Goal: Task Accomplishment & Management: Manage account settings

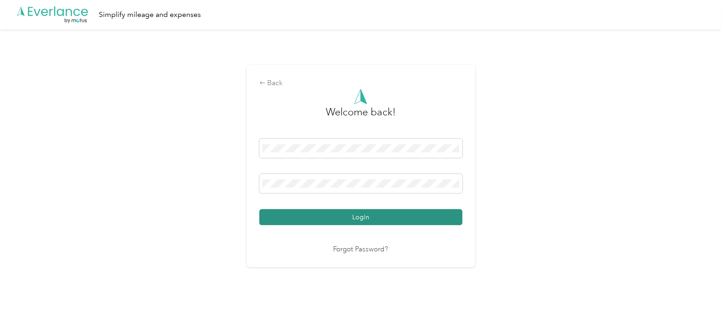
click at [369, 213] on button "Login" at bounding box center [360, 217] width 203 height 16
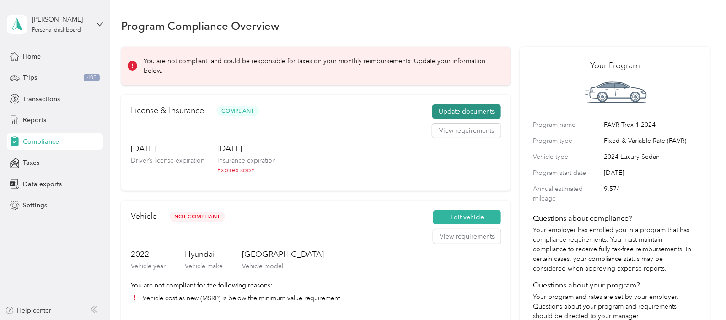
click at [445, 110] on button "Update documents" at bounding box center [466, 111] width 69 height 15
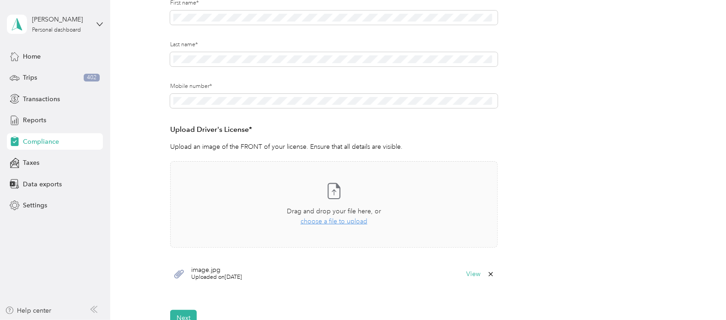
scroll to position [172, 0]
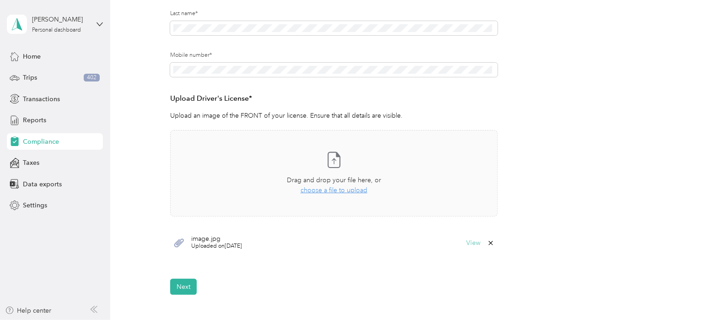
click at [471, 243] on button "View" at bounding box center [474, 243] width 14 height 6
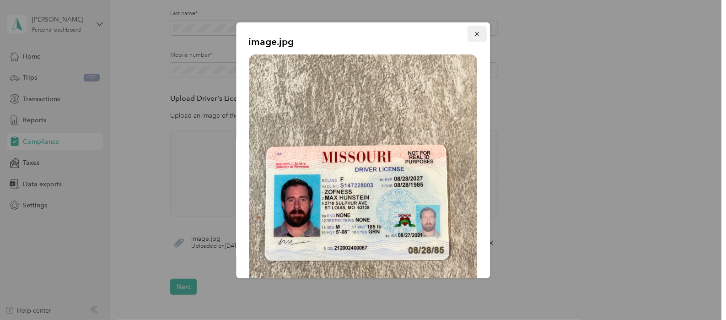
click at [474, 31] on icon "button" at bounding box center [477, 34] width 6 height 6
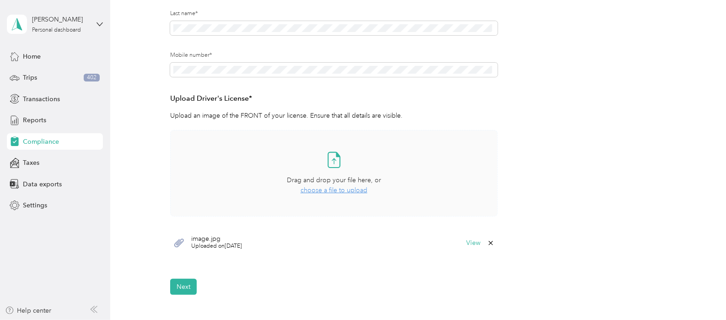
click at [332, 159] on icon at bounding box center [334, 161] width 4 height 5
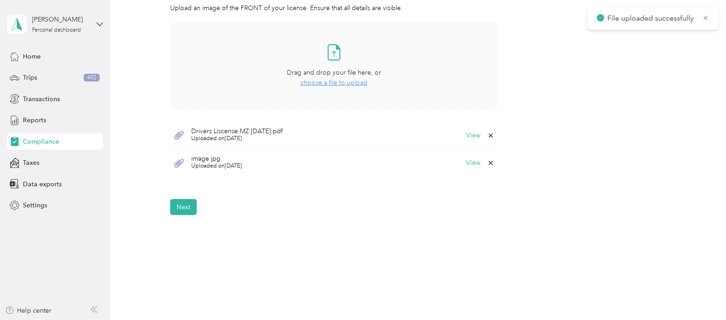
scroll to position [286, 0]
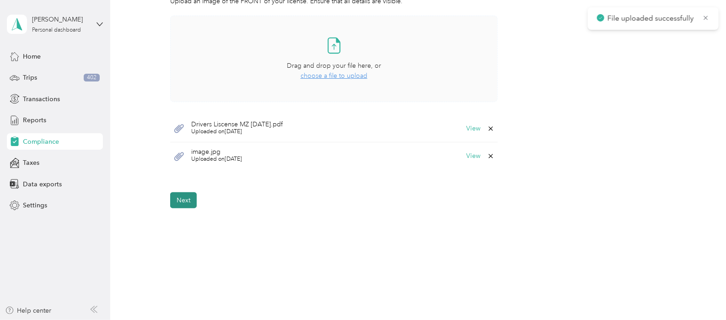
click at [189, 199] on button "Next" at bounding box center [183, 200] width 27 height 16
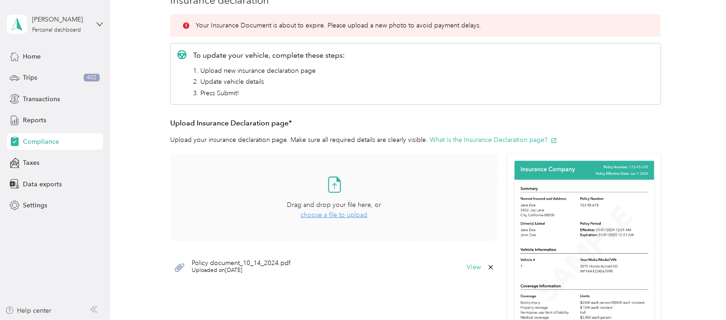
scroll to position [183, 0]
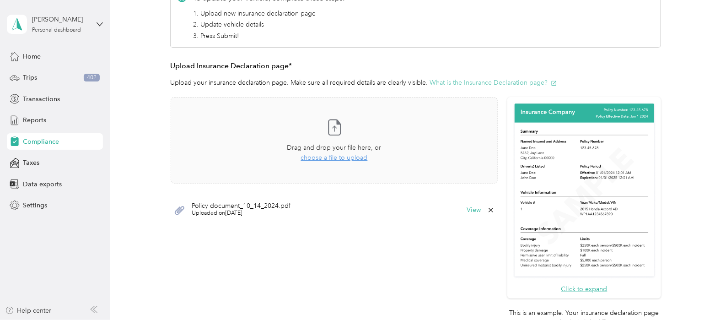
click at [486, 84] on button "What is the Insurance Declaration page?" at bounding box center [494, 83] width 128 height 10
click at [341, 156] on span "choose a file to upload" at bounding box center [334, 158] width 67 height 8
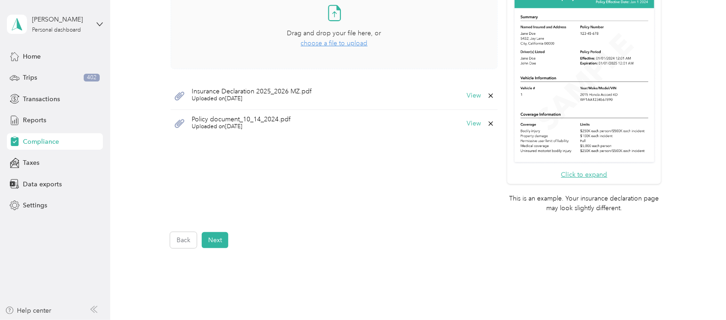
scroll to position [357, 0]
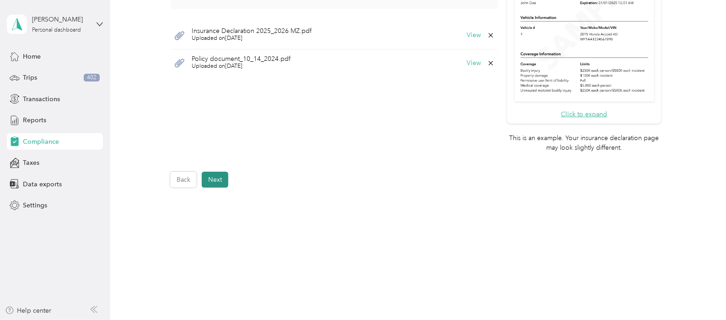
click at [216, 181] on button "Next" at bounding box center [215, 180] width 27 height 16
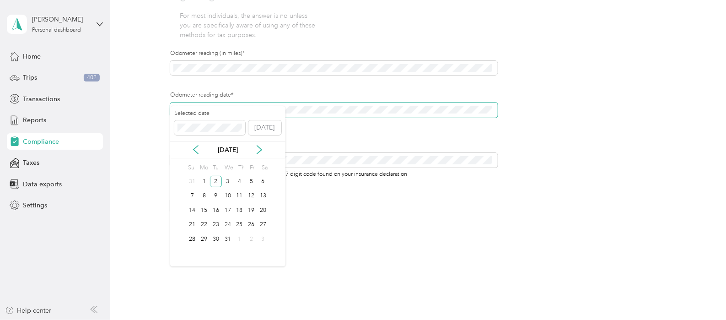
scroll to position [303, 0]
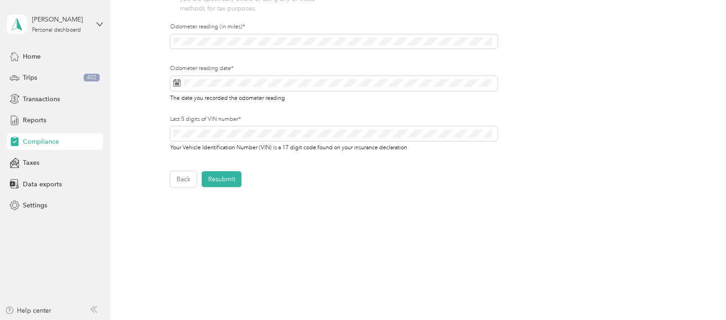
click at [235, 179] on button "Resubmit" at bounding box center [222, 179] width 40 height 16
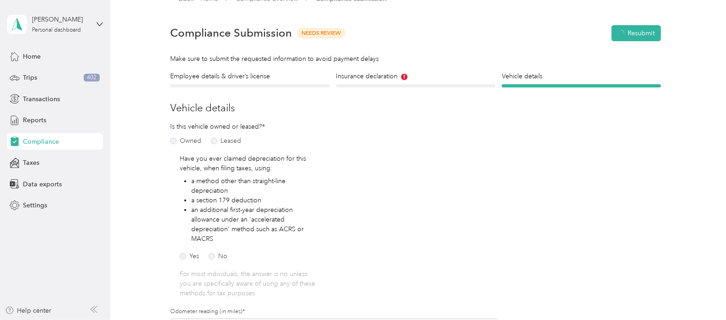
scroll to position [11, 0]
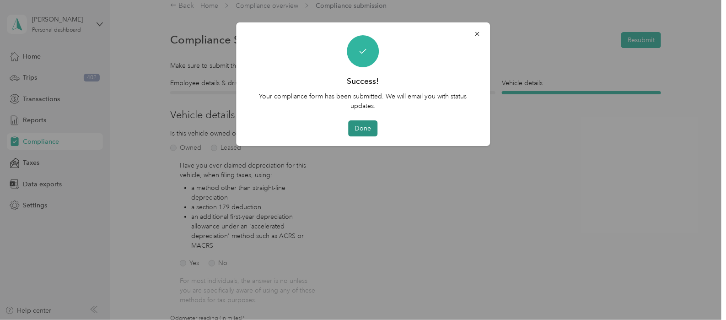
click at [365, 124] on button "Done" at bounding box center [363, 128] width 29 height 16
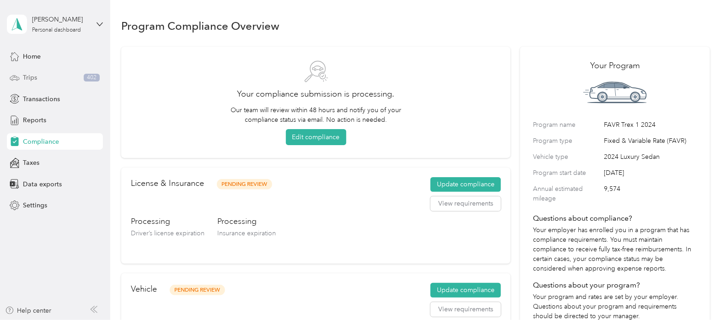
click at [34, 74] on span "Trips" at bounding box center [30, 78] width 14 height 10
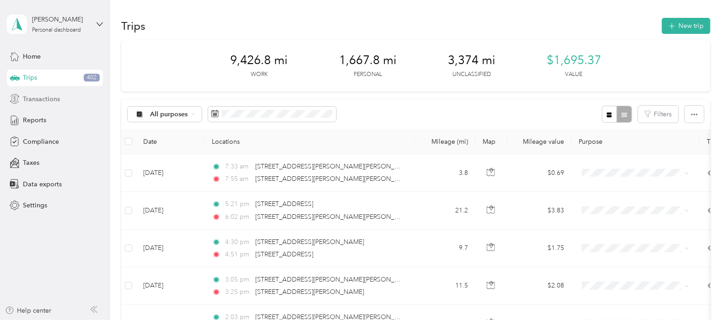
click at [42, 99] on span "Transactions" at bounding box center [41, 99] width 37 height 10
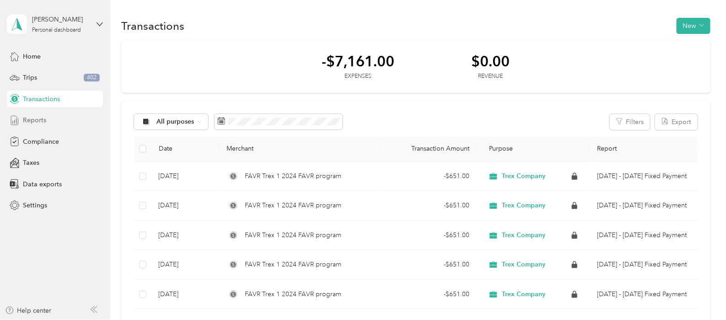
click at [35, 121] on span "Reports" at bounding box center [34, 120] width 23 height 10
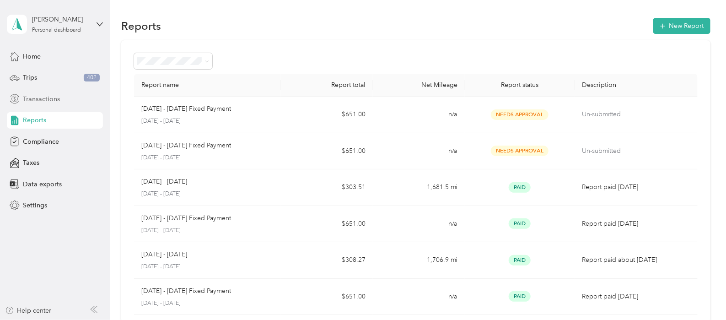
click at [55, 96] on span "Transactions" at bounding box center [41, 99] width 37 height 10
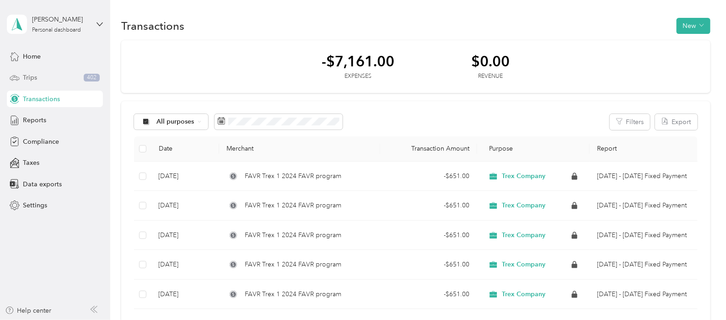
click at [47, 76] on div "Trips 402" at bounding box center [55, 78] width 96 height 16
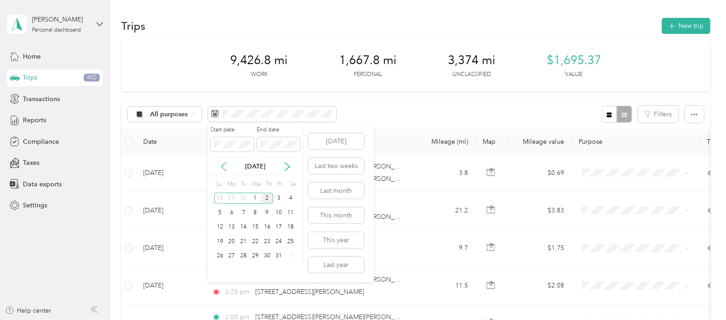
click at [224, 165] on icon at bounding box center [223, 166] width 9 height 9
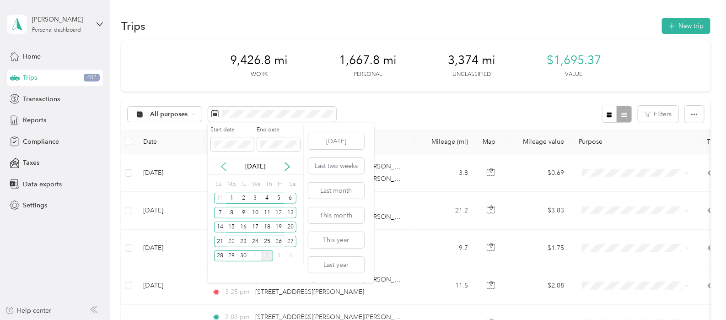
click at [224, 165] on icon at bounding box center [223, 166] width 9 height 9
click at [278, 198] on div "1" at bounding box center [279, 198] width 12 height 11
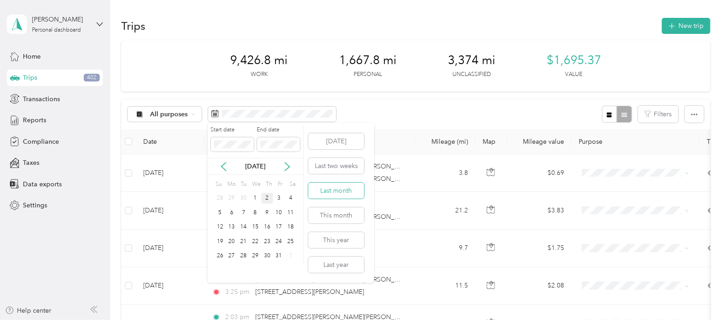
click at [321, 188] on button "Last month" at bounding box center [336, 191] width 56 height 16
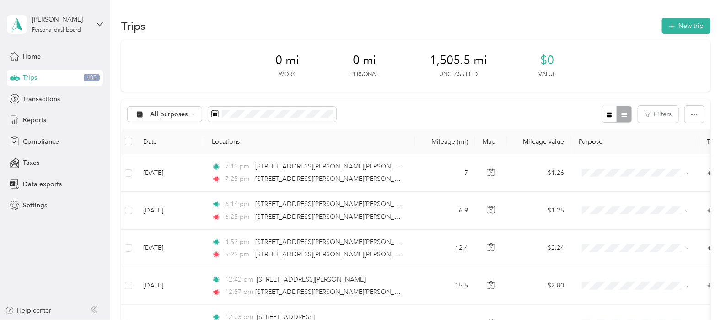
click at [229, 65] on div "0 mi Work 0 mi Personal 1,505.5 mi Unclassified $0 Value" at bounding box center [415, 65] width 589 height 51
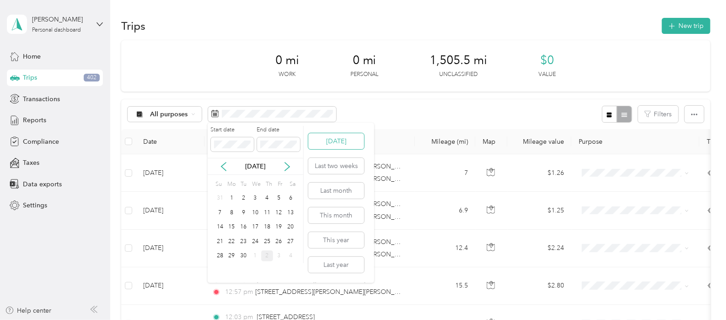
click at [318, 141] on button "[DATE]" at bounding box center [336, 141] width 56 height 16
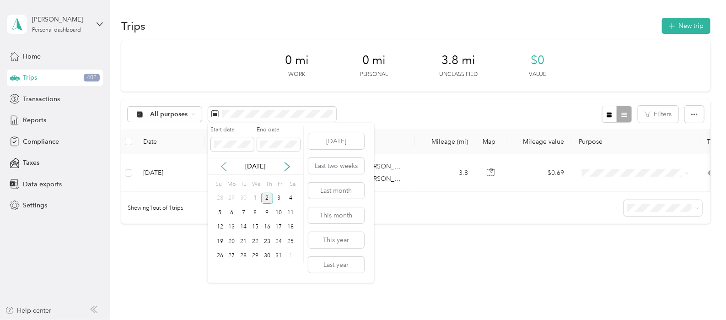
click at [222, 168] on icon at bounding box center [224, 166] width 5 height 8
click at [277, 198] on div "1" at bounding box center [279, 198] width 12 height 11
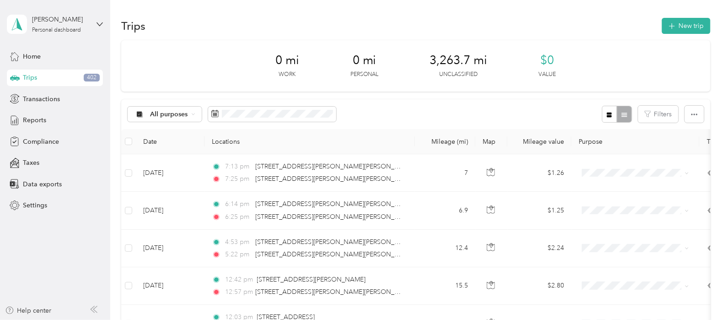
click at [363, 116] on div "All purposes Filters" at bounding box center [415, 114] width 589 height 30
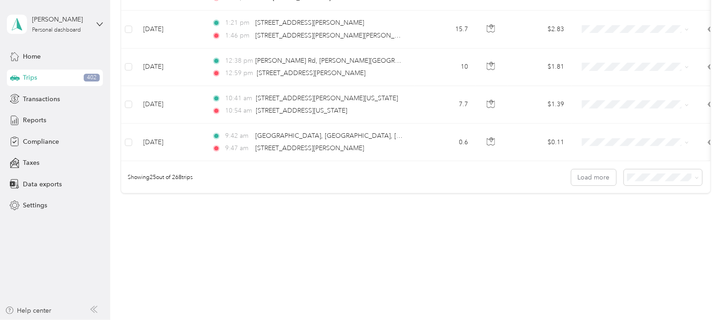
scroll to position [940, 0]
click at [636, 224] on span "100 per load" at bounding box center [646, 226] width 38 height 8
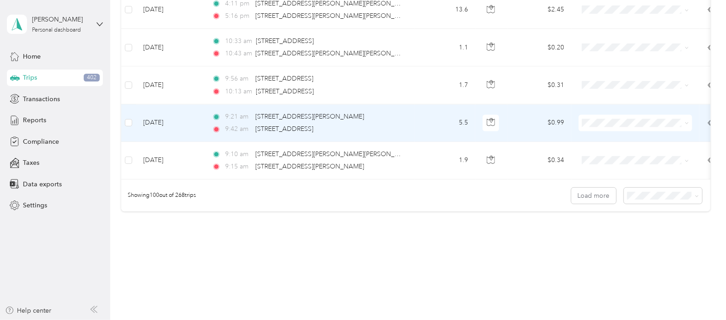
scroll to position [3756, 0]
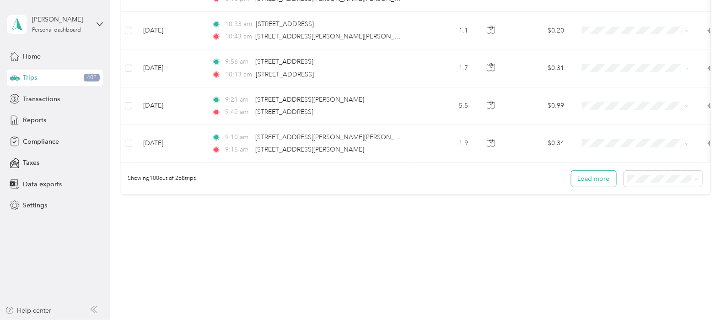
click at [602, 184] on button "Load more" at bounding box center [594, 179] width 45 height 16
click at [588, 177] on button "Load more" at bounding box center [594, 179] width 45 height 16
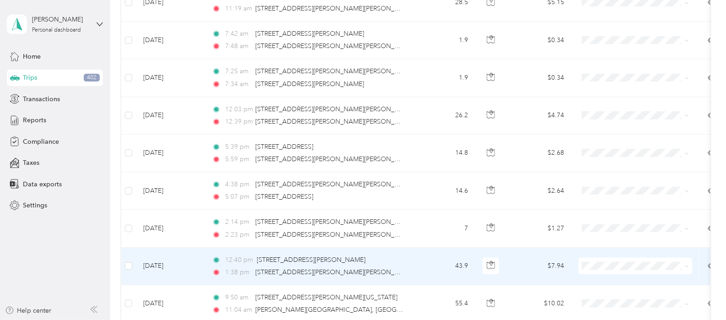
scroll to position [7511, 0]
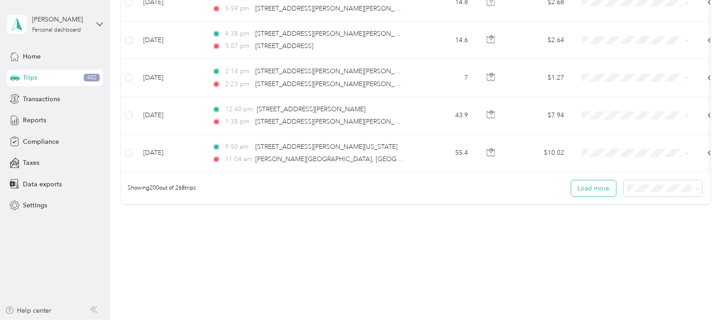
click at [600, 180] on button "Load more" at bounding box center [594, 188] width 45 height 16
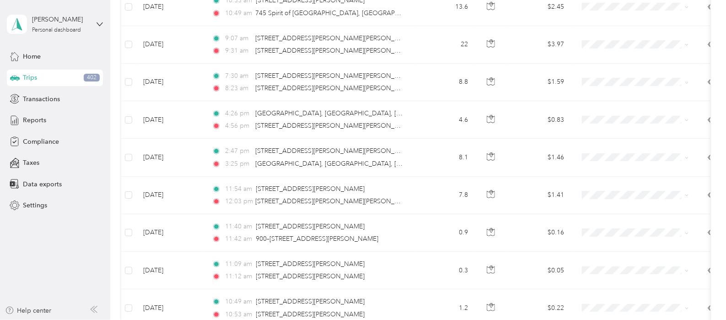
scroll to position [0, 0]
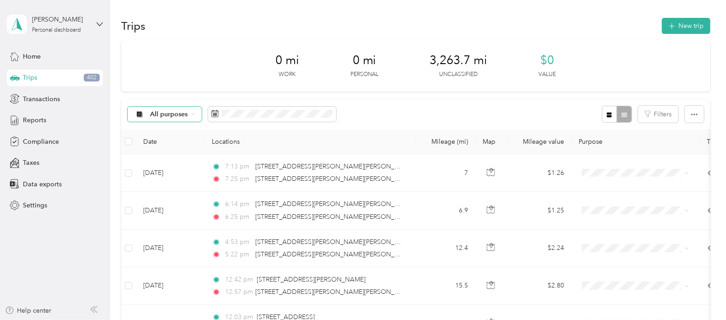
click at [193, 113] on icon at bounding box center [193, 114] width 4 height 4
click at [178, 73] on div "0 mi Work 0 mi Personal 3,263.7 mi Unclassified $0 Value" at bounding box center [415, 65] width 589 height 51
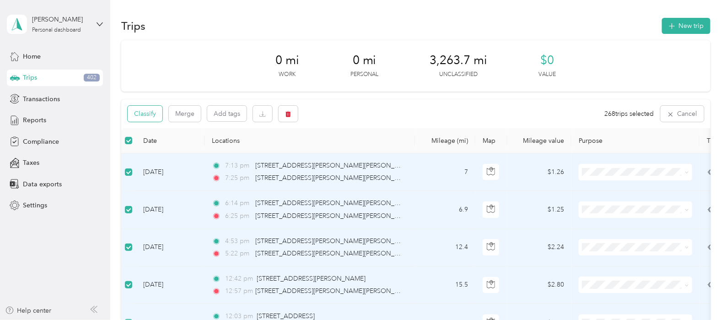
click at [151, 115] on button "Classify" at bounding box center [145, 114] width 35 height 16
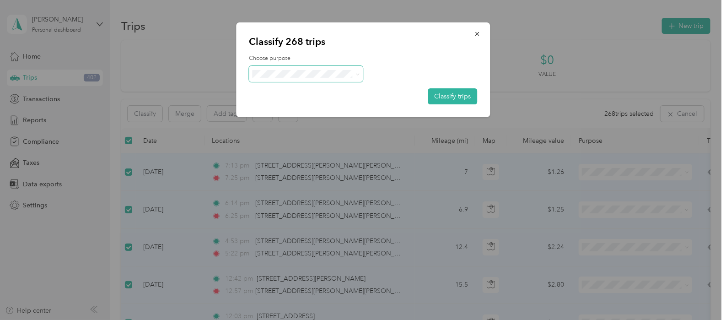
click at [357, 76] on span at bounding box center [358, 74] width 4 height 8
click at [357, 75] on icon at bounding box center [358, 74] width 4 height 4
click at [306, 90] on span "Trex Company" at bounding box center [314, 91] width 85 height 10
click at [440, 94] on button "Classify trips" at bounding box center [452, 96] width 49 height 16
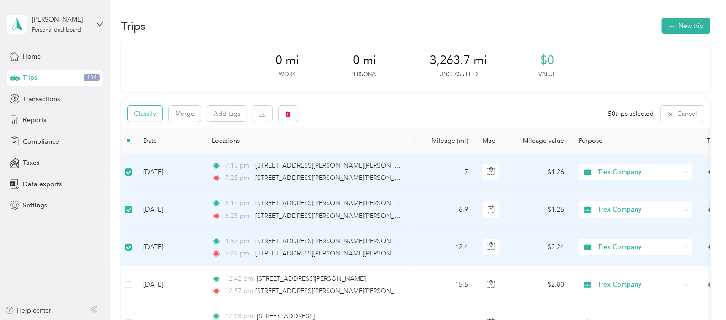
click at [154, 115] on button "Classify" at bounding box center [145, 114] width 35 height 16
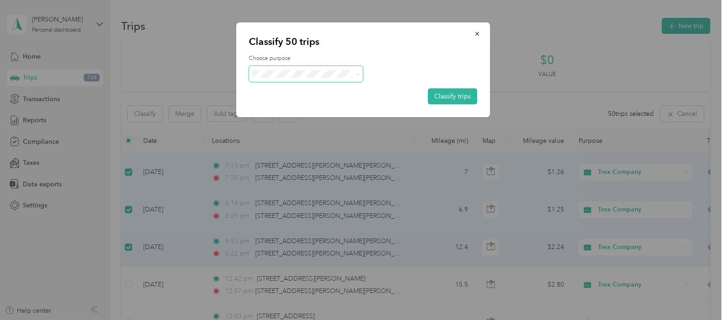
click at [357, 77] on span at bounding box center [358, 74] width 4 height 8
click at [357, 71] on span at bounding box center [358, 74] width 4 height 8
click at [360, 75] on icon at bounding box center [358, 74] width 4 height 4
click at [292, 108] on span "Personal" at bounding box center [314, 107] width 85 height 10
click at [447, 95] on button "Classify trips" at bounding box center [452, 96] width 49 height 16
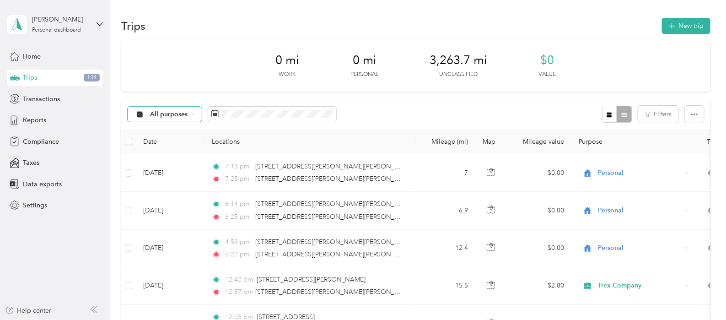
click at [189, 114] on div "All purposes" at bounding box center [165, 115] width 74 height 16
click at [223, 19] on div "Trips New trip" at bounding box center [415, 25] width 589 height 19
click at [36, 95] on span "Transactions" at bounding box center [41, 99] width 37 height 10
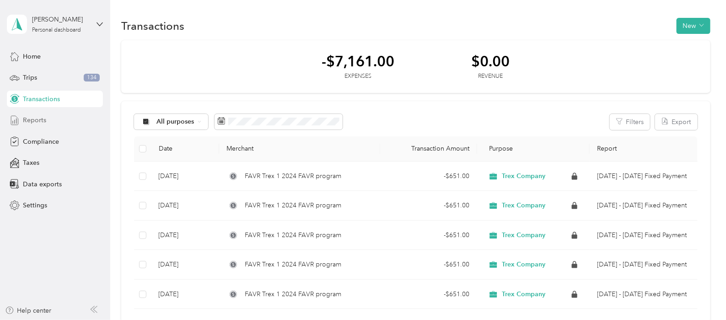
click at [37, 115] on span "Reports" at bounding box center [34, 120] width 23 height 10
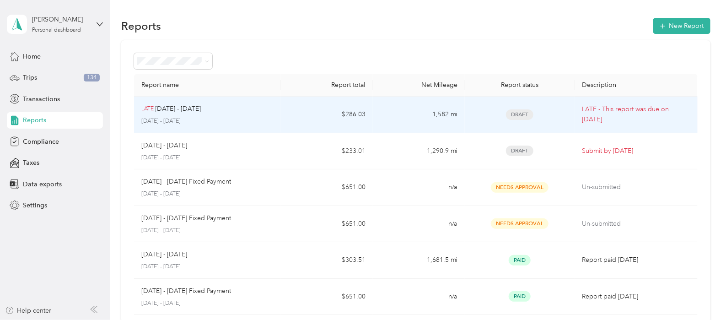
click at [275, 121] on td "LATE [DATE] - [DATE] [DATE] - [DATE]" at bounding box center [207, 115] width 147 height 37
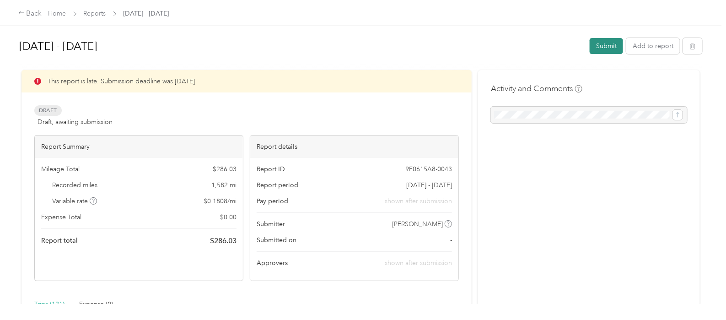
click at [604, 48] on button "Submit" at bounding box center [606, 46] width 33 height 16
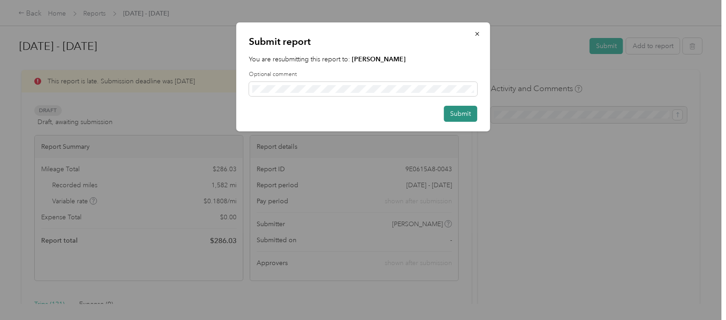
click at [458, 113] on button "Submit" at bounding box center [460, 114] width 33 height 16
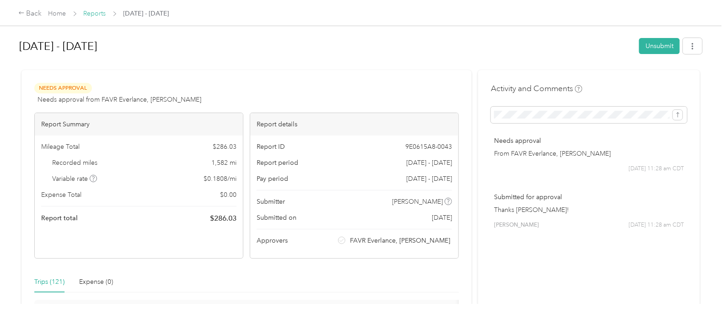
click at [89, 12] on link "Reports" at bounding box center [95, 14] width 22 height 8
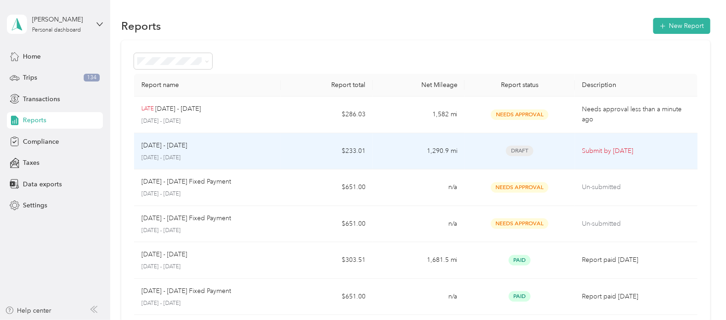
click at [225, 146] on div "[DATE] - [DATE]" at bounding box center [207, 145] width 132 height 10
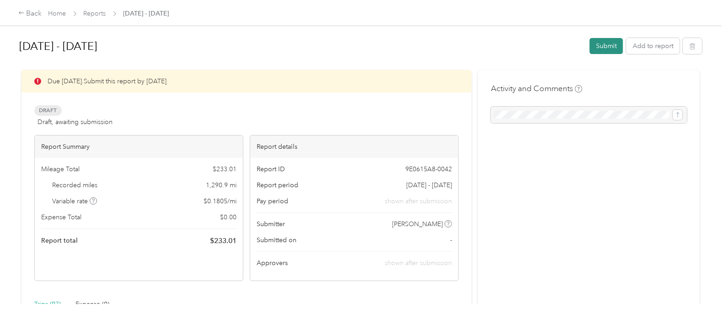
click at [600, 46] on button "Submit" at bounding box center [606, 46] width 33 height 16
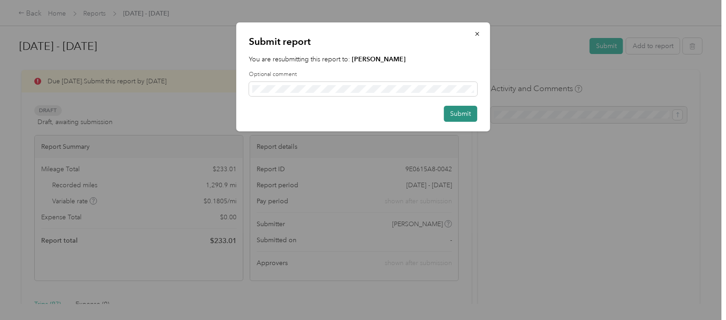
click at [464, 112] on button "Submit" at bounding box center [460, 114] width 33 height 16
